Goal: Task Accomplishment & Management: Use online tool/utility

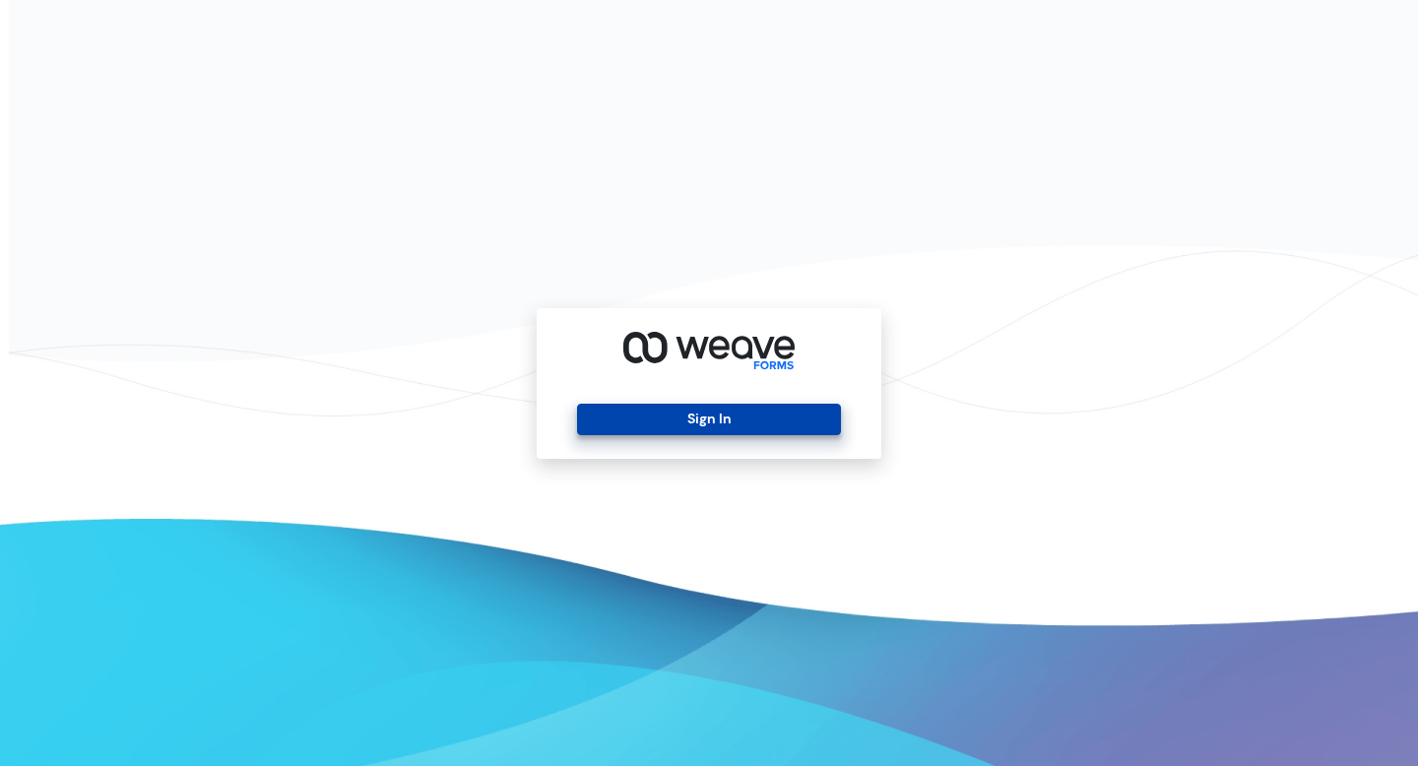
click at [597, 425] on button "Sign In" at bounding box center [708, 420] width 263 height 32
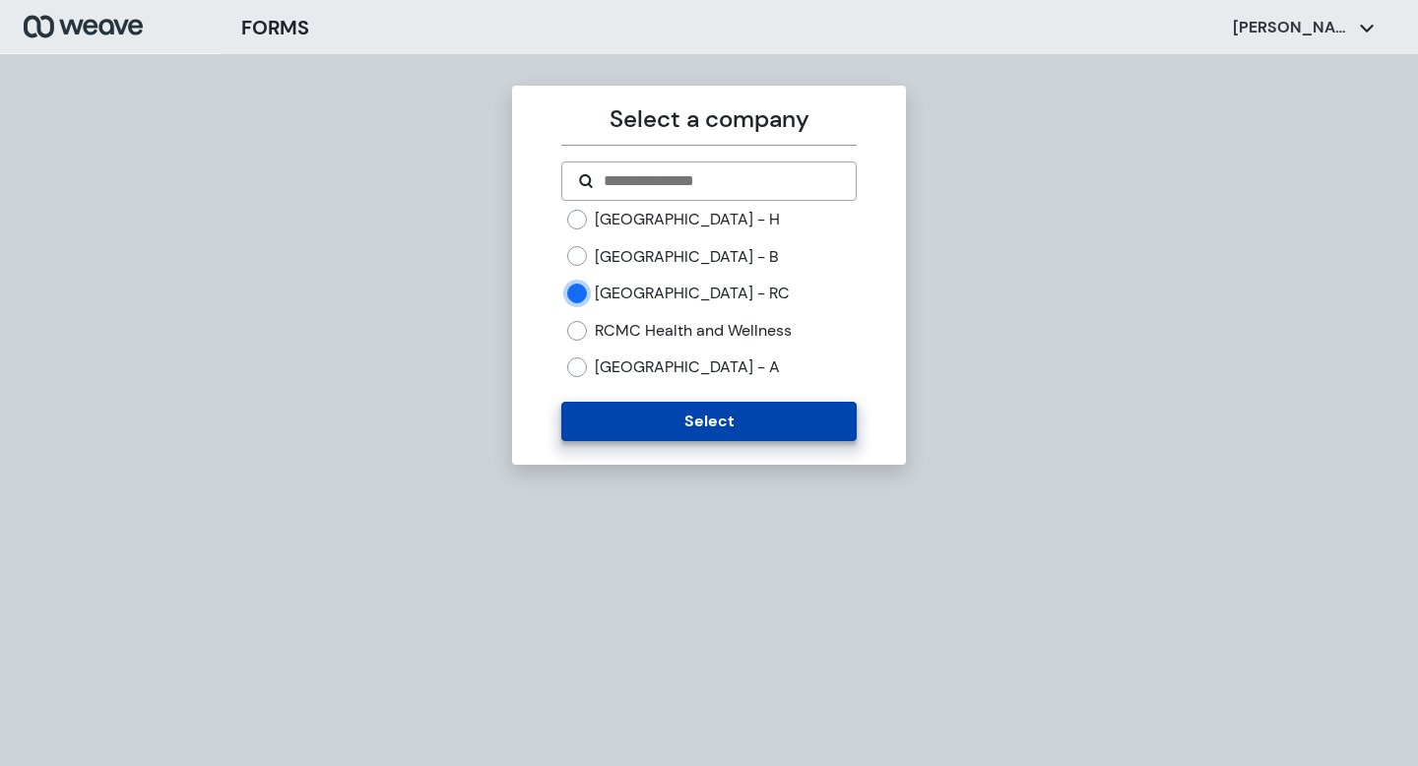
click at [686, 440] on button "Select" at bounding box center [708, 421] width 294 height 39
